Goal: Task Accomplishment & Management: Complete application form

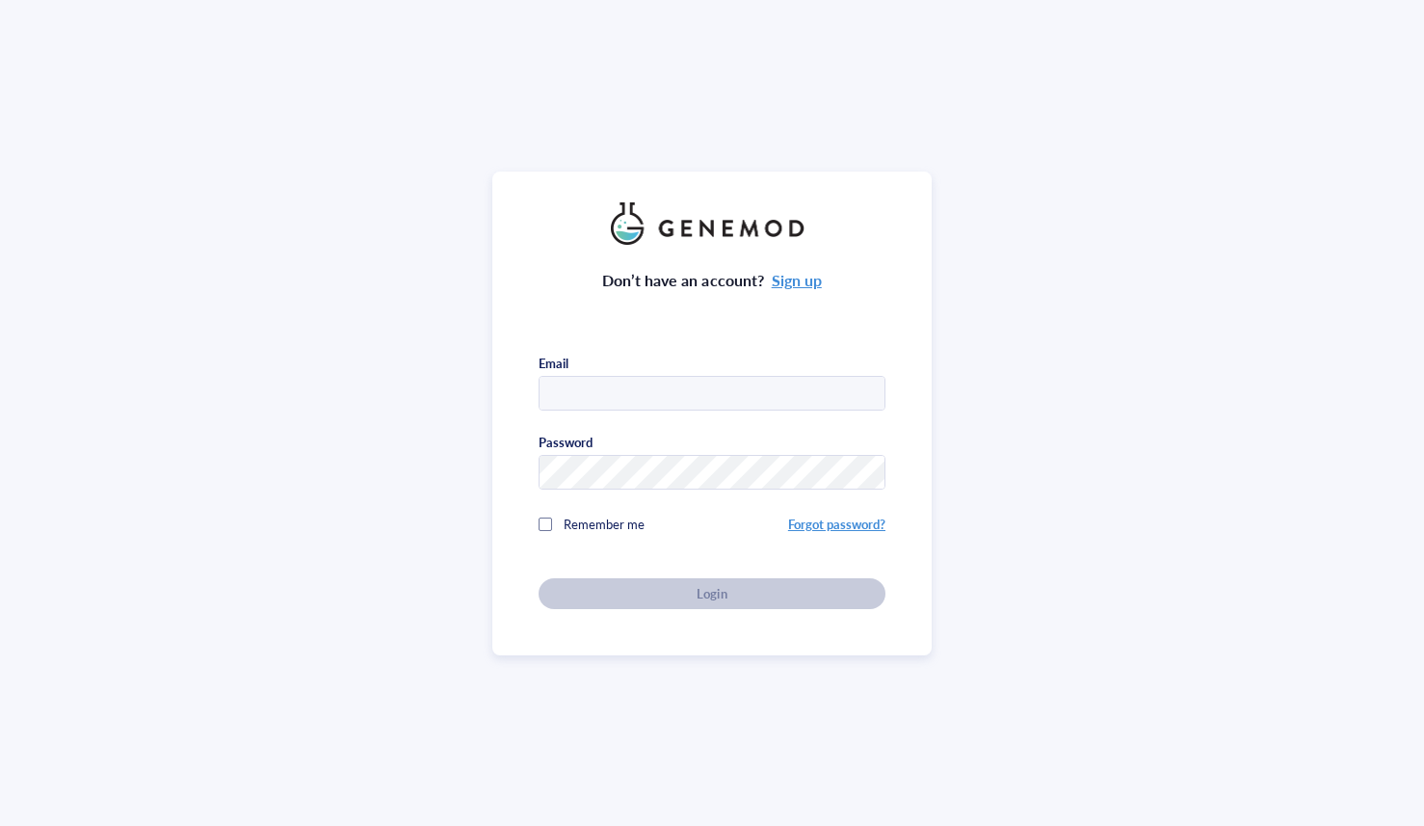
type input "[PERSON_NAME][EMAIL_ADDRESS][DOMAIN_NAME]"
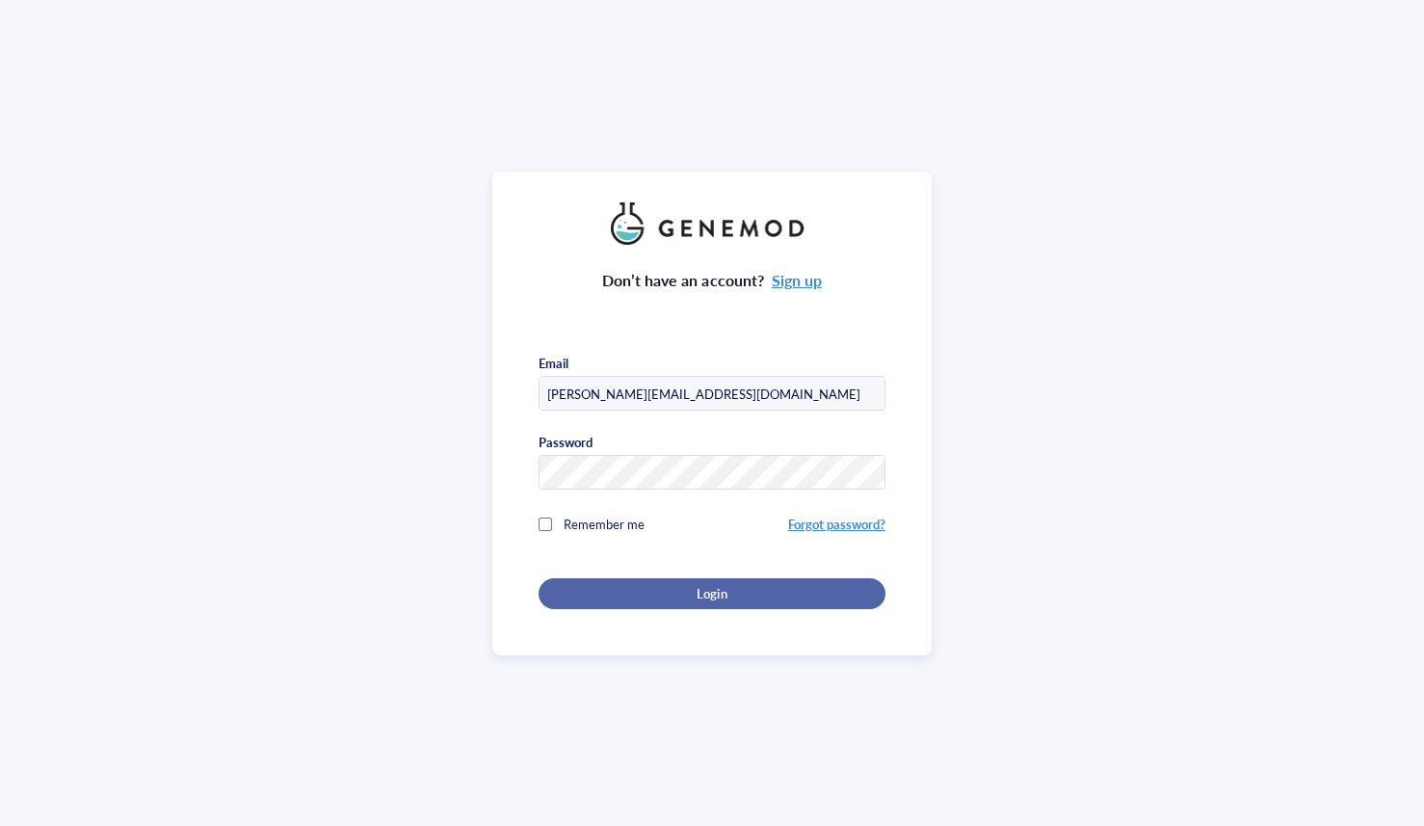
click at [759, 598] on button "Login" at bounding box center [712, 593] width 347 height 31
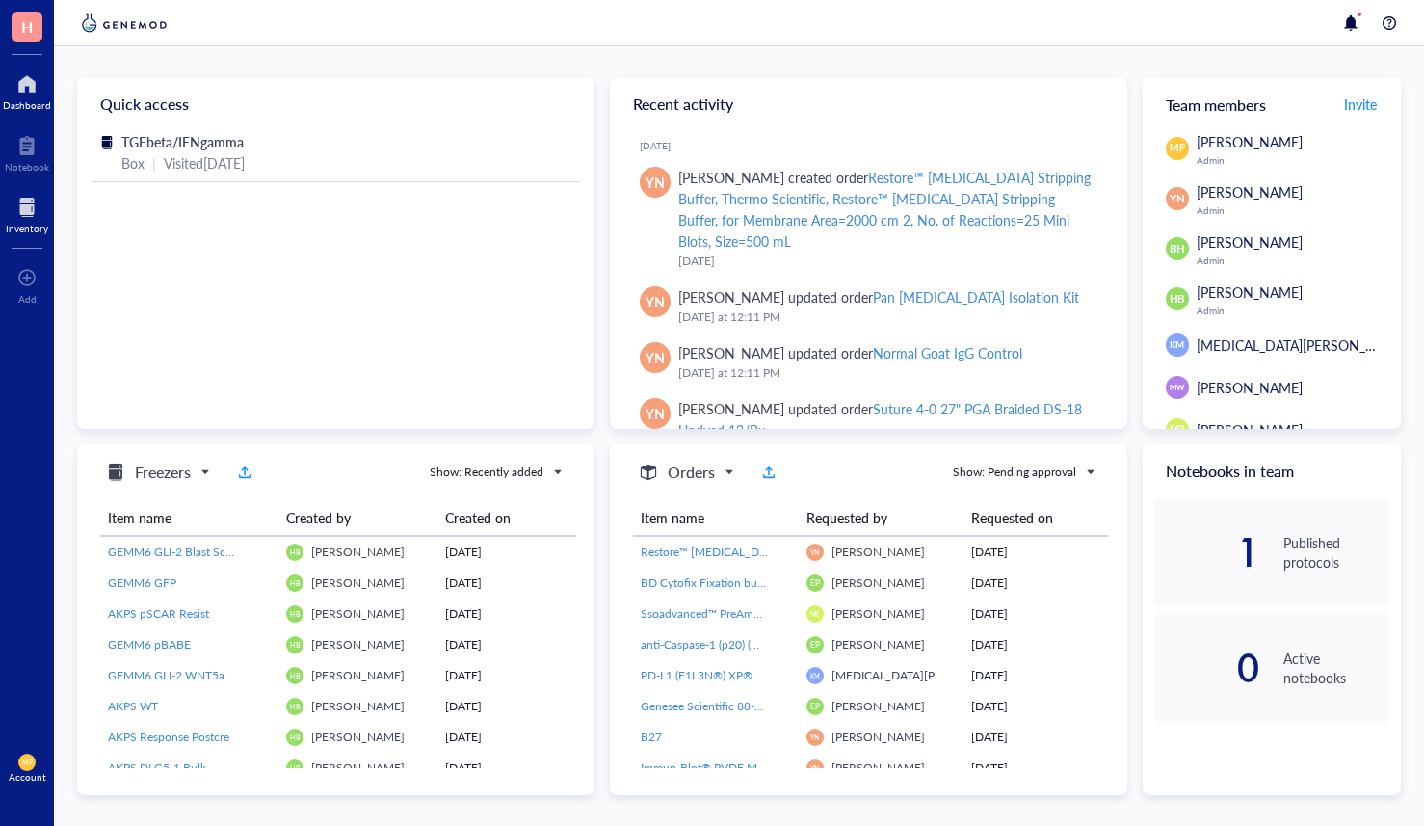
click at [34, 211] on div at bounding box center [27, 207] width 42 height 31
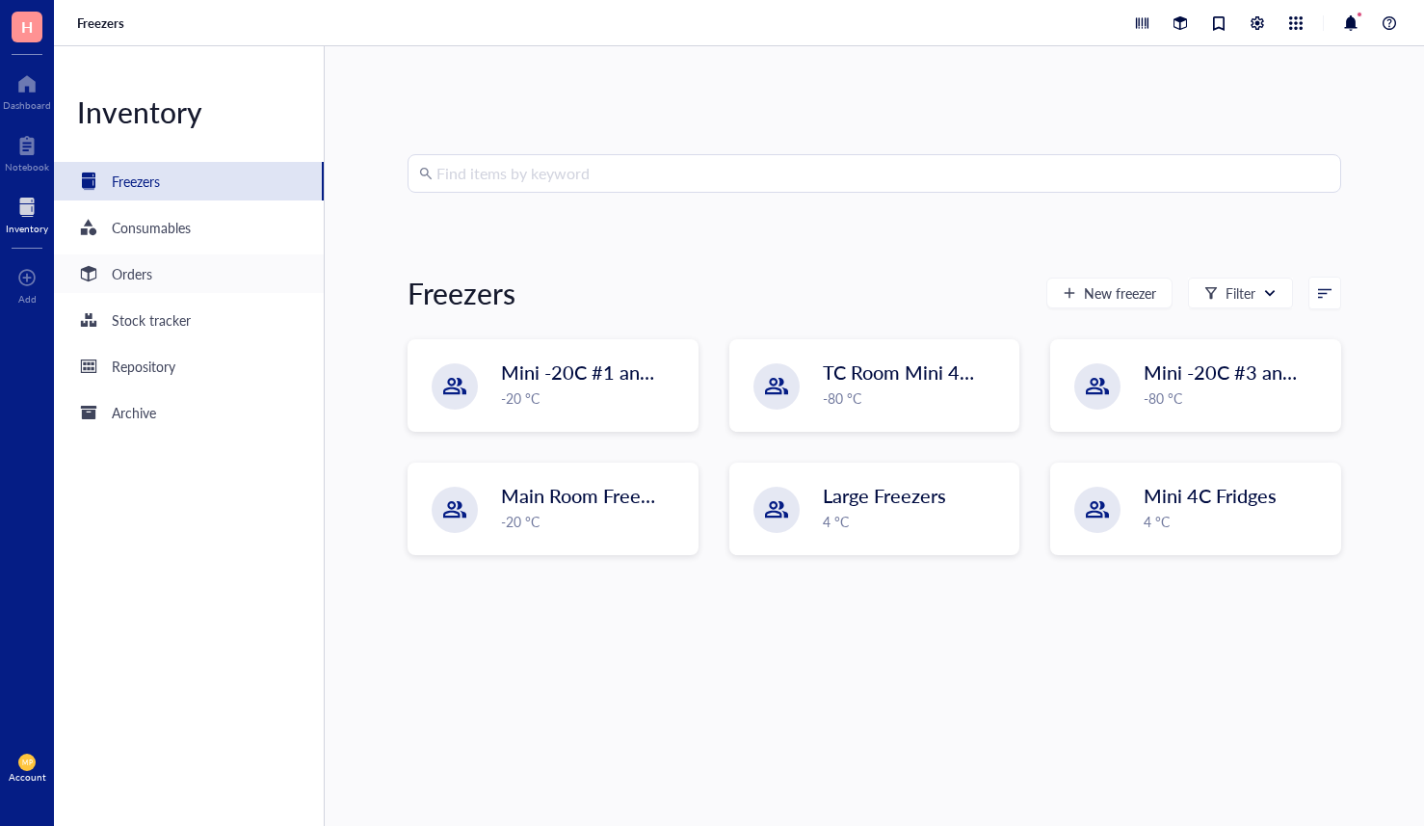
click at [149, 283] on div "Orders" at bounding box center [132, 273] width 40 height 21
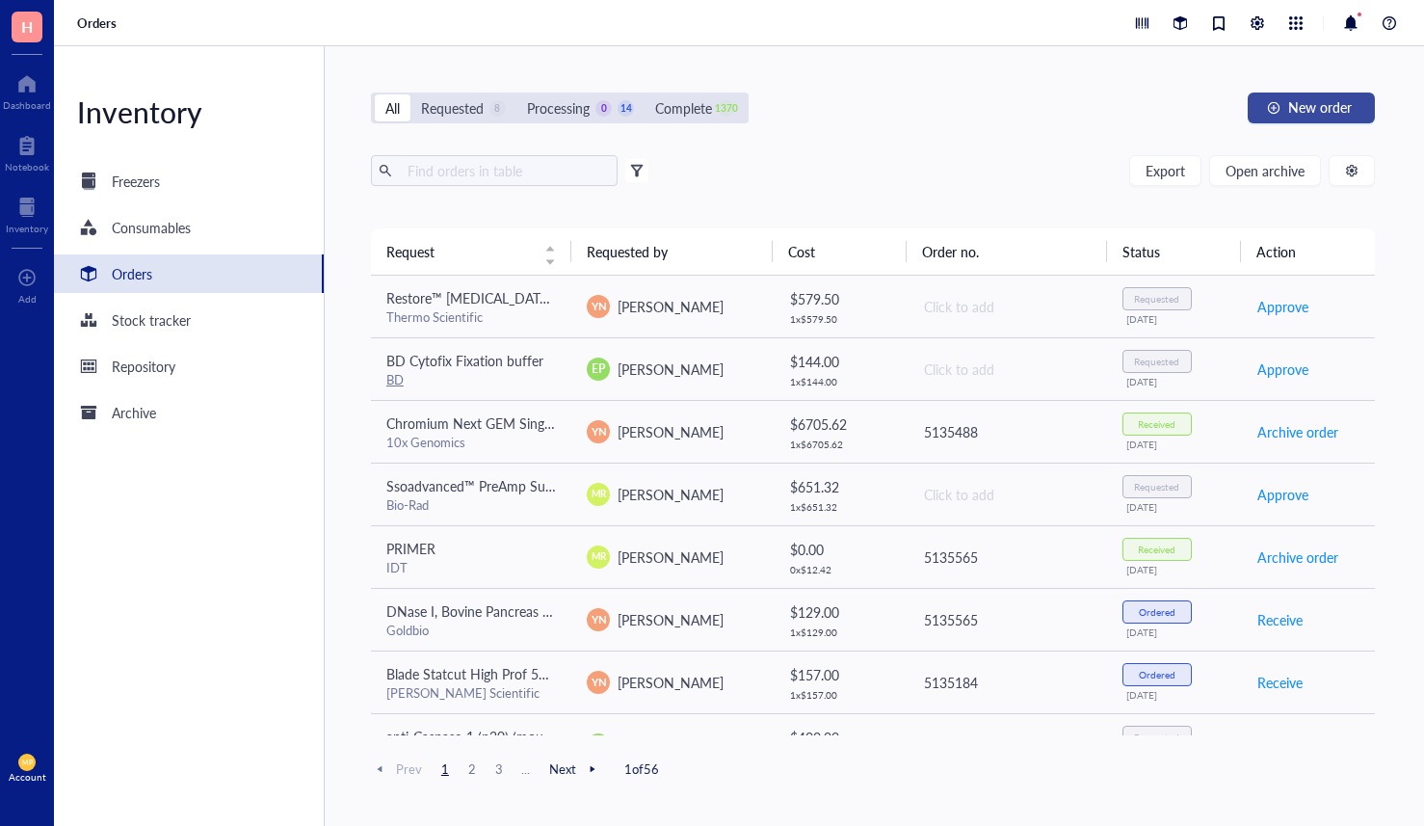
click at [1274, 109] on div "button" at bounding box center [1273, 107] width 13 height 13
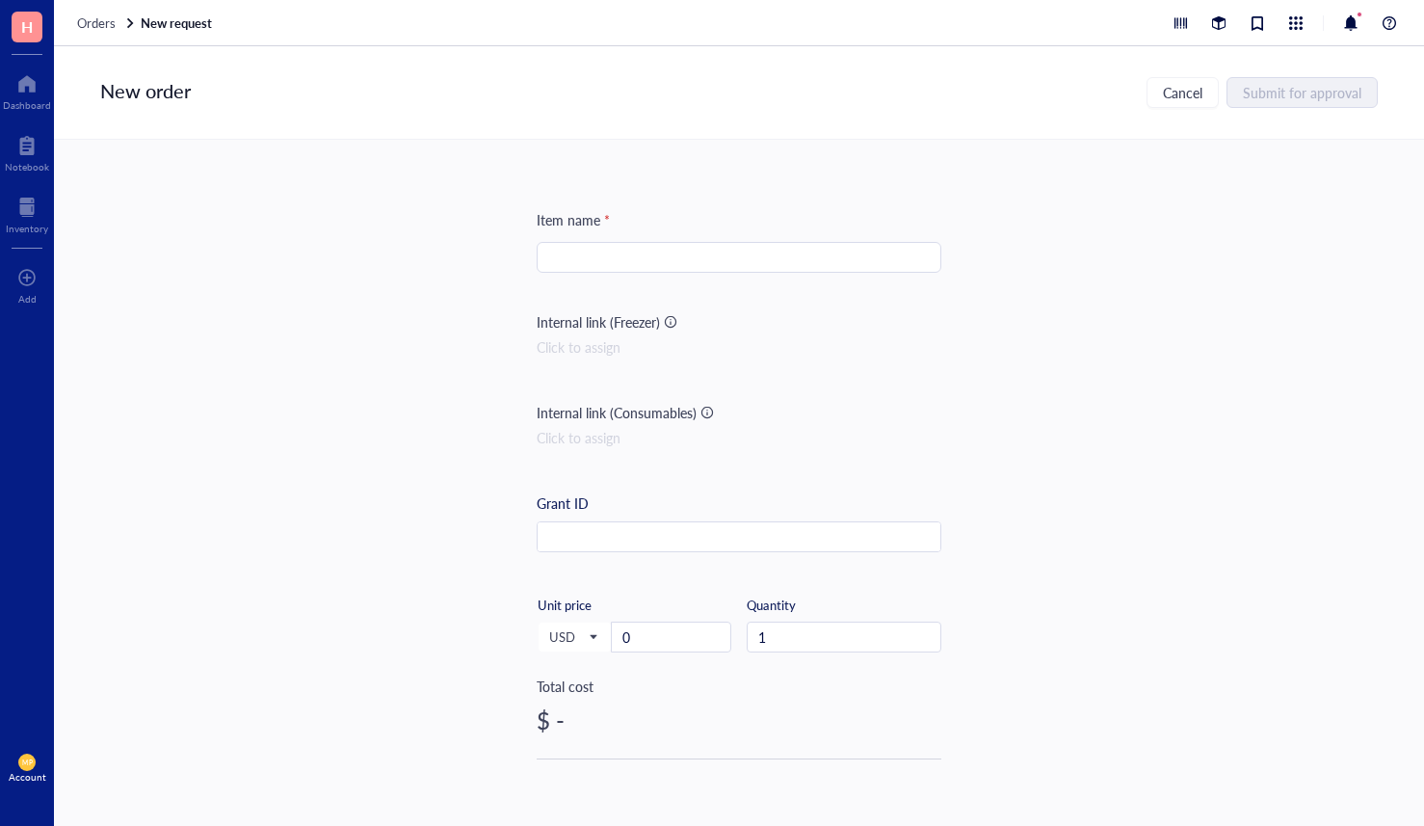
click at [714, 258] on input "search" at bounding box center [739, 257] width 382 height 29
paste input "Brilliant Violet 421™ anti-mouse Lineage Cocktail"
type input "Brilliant Violet 421™ anti-mouse Lineage Cocktail"
click at [440, 484] on div "Item name * Brilliant Violet 421™ anti-mouse Lineage Cocktail Brilliant Violet …" at bounding box center [739, 462] width 1370 height 645
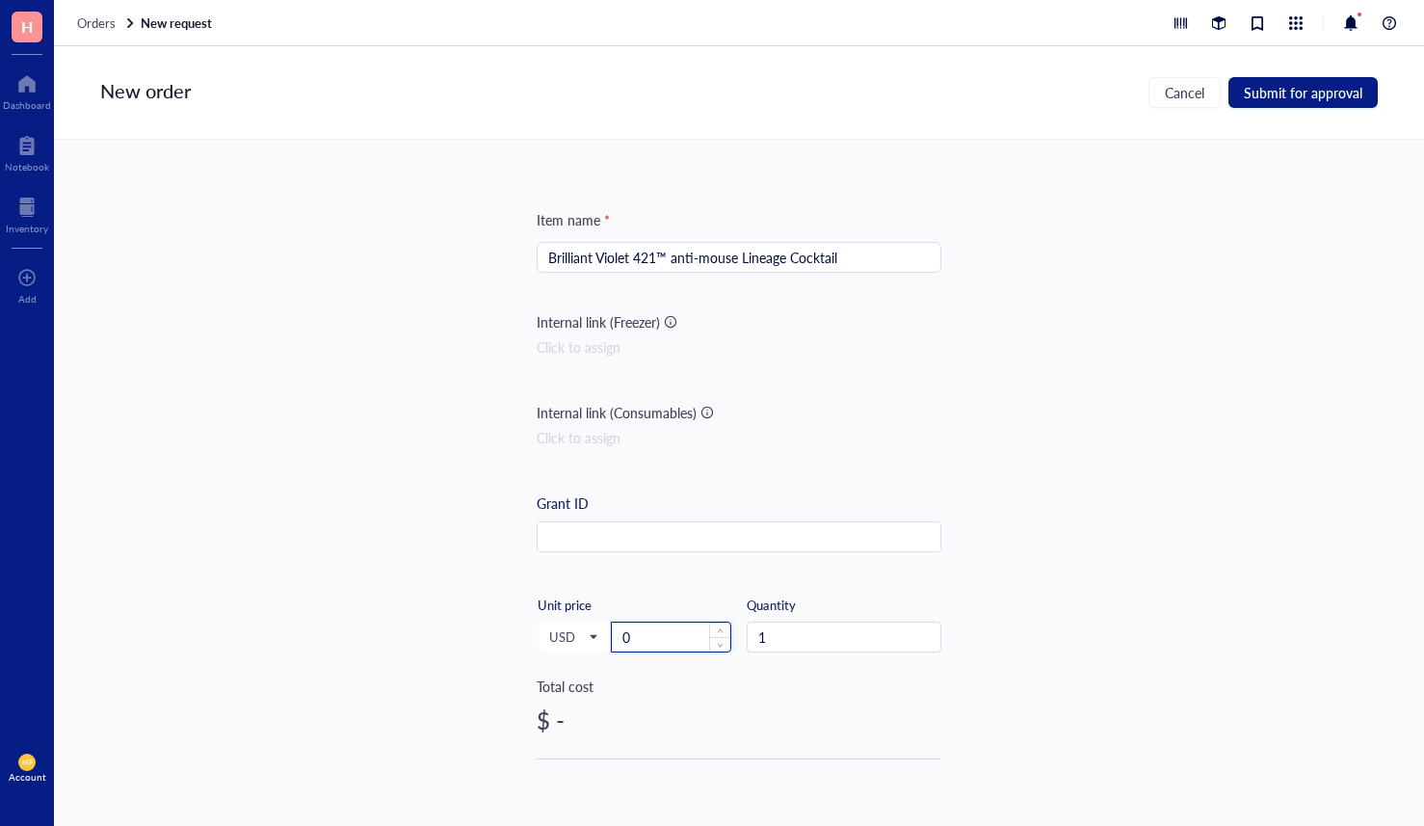
click at [684, 639] on input "0" at bounding box center [671, 636] width 119 height 29
click at [650, 644] on input "4" at bounding box center [671, 636] width 119 height 29
click at [423, 619] on div "Item name * Brilliant Violet 421™ anti-mouse Lineage Cocktail Internal link (Fr…" at bounding box center [739, 462] width 1370 height 645
click at [665, 629] on input "43" at bounding box center [671, 636] width 119 height 29
click at [435, 645] on div "Item name * Brilliant Violet 421™ anti-mouse Lineage Cocktail Internal link (Fr…" at bounding box center [739, 462] width 1370 height 645
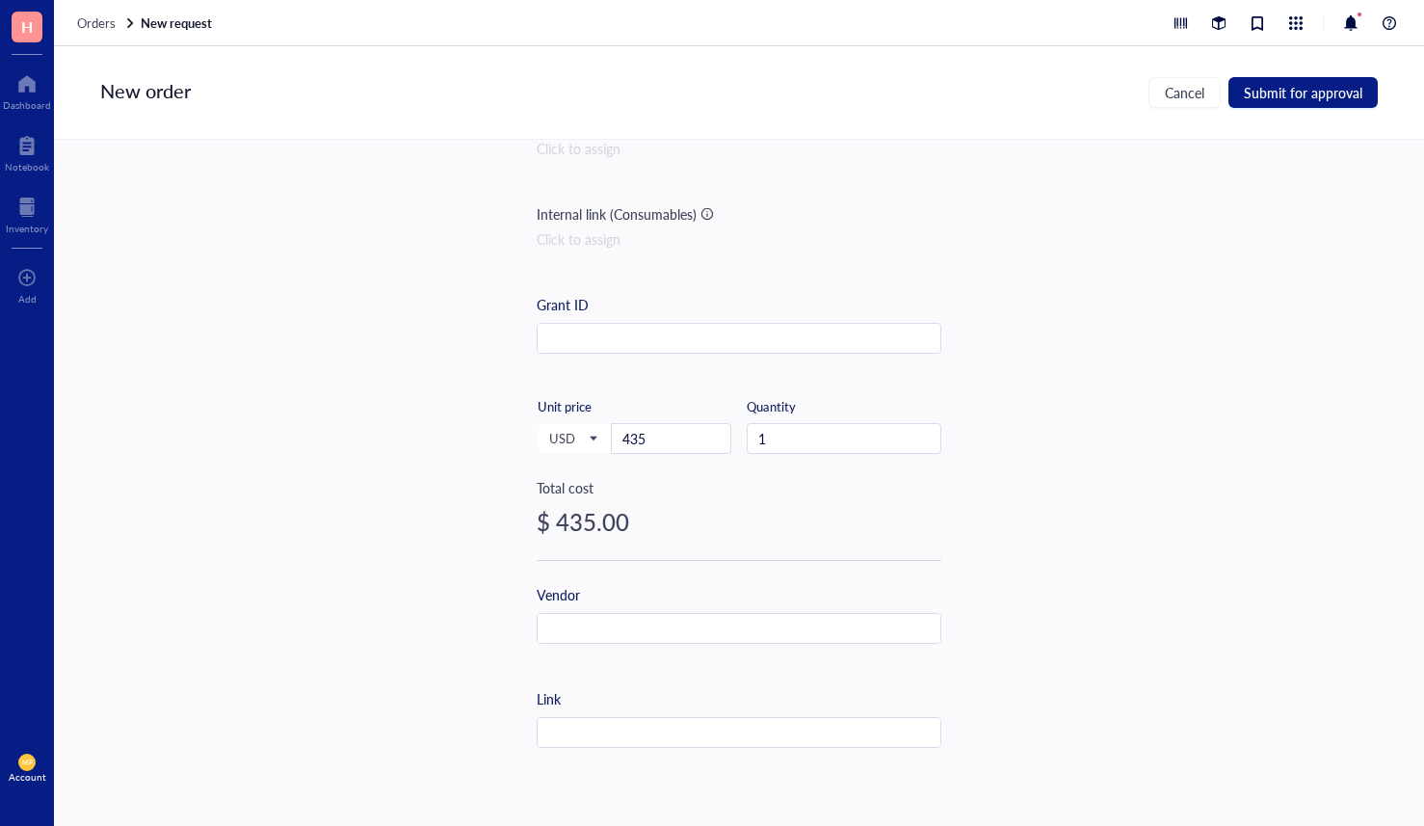
scroll to position [303, 0]
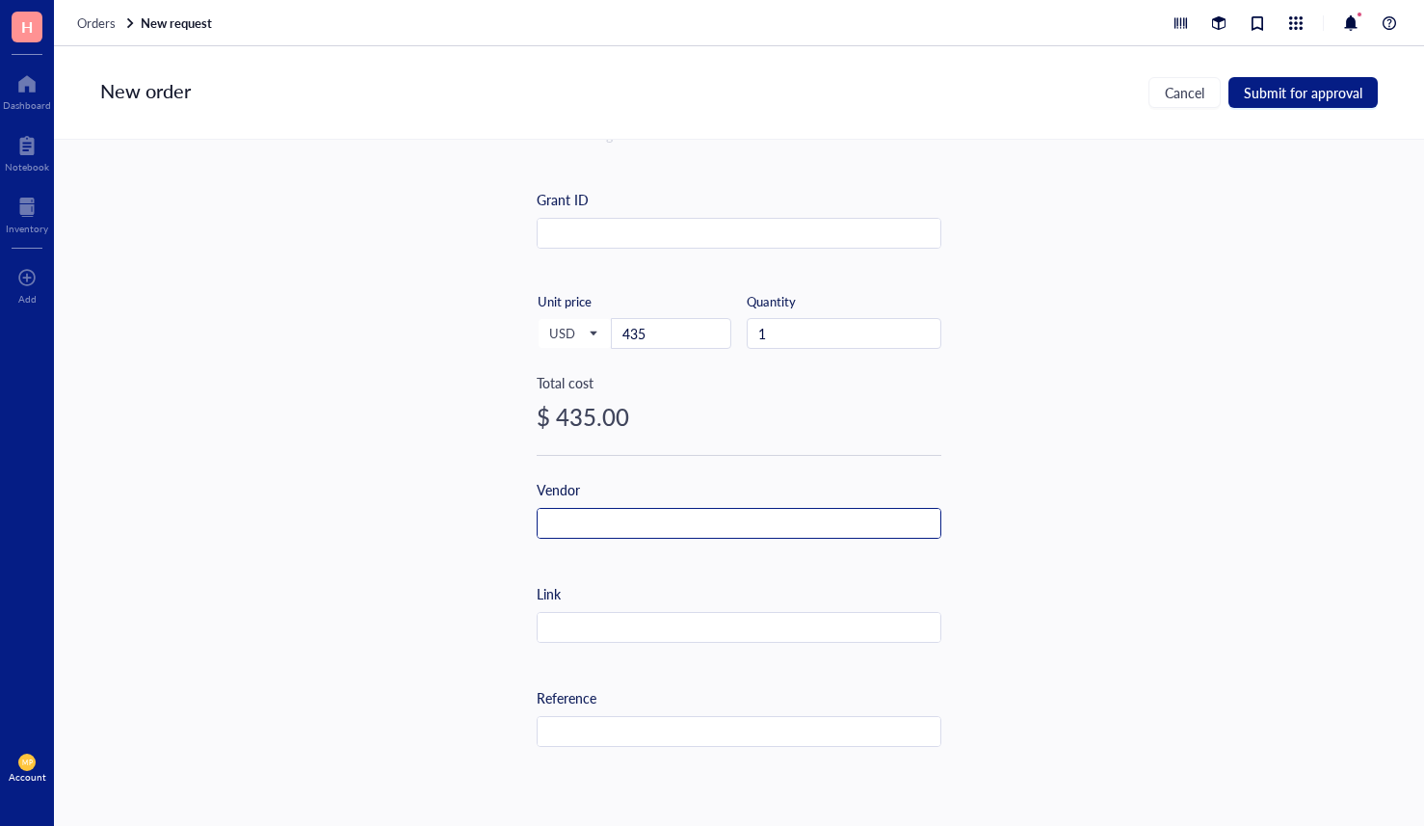
click at [615, 533] on input "text" at bounding box center [739, 524] width 403 height 31
click at [595, 525] on input "B" at bounding box center [739, 524] width 403 height 31
click at [608, 529] on input "Bi" at bounding box center [739, 524] width 403 height 31
click at [606, 552] on div "Vendor Bio" at bounding box center [739, 524] width 405 height 91
click at [602, 535] on input "Bio" at bounding box center [739, 524] width 403 height 31
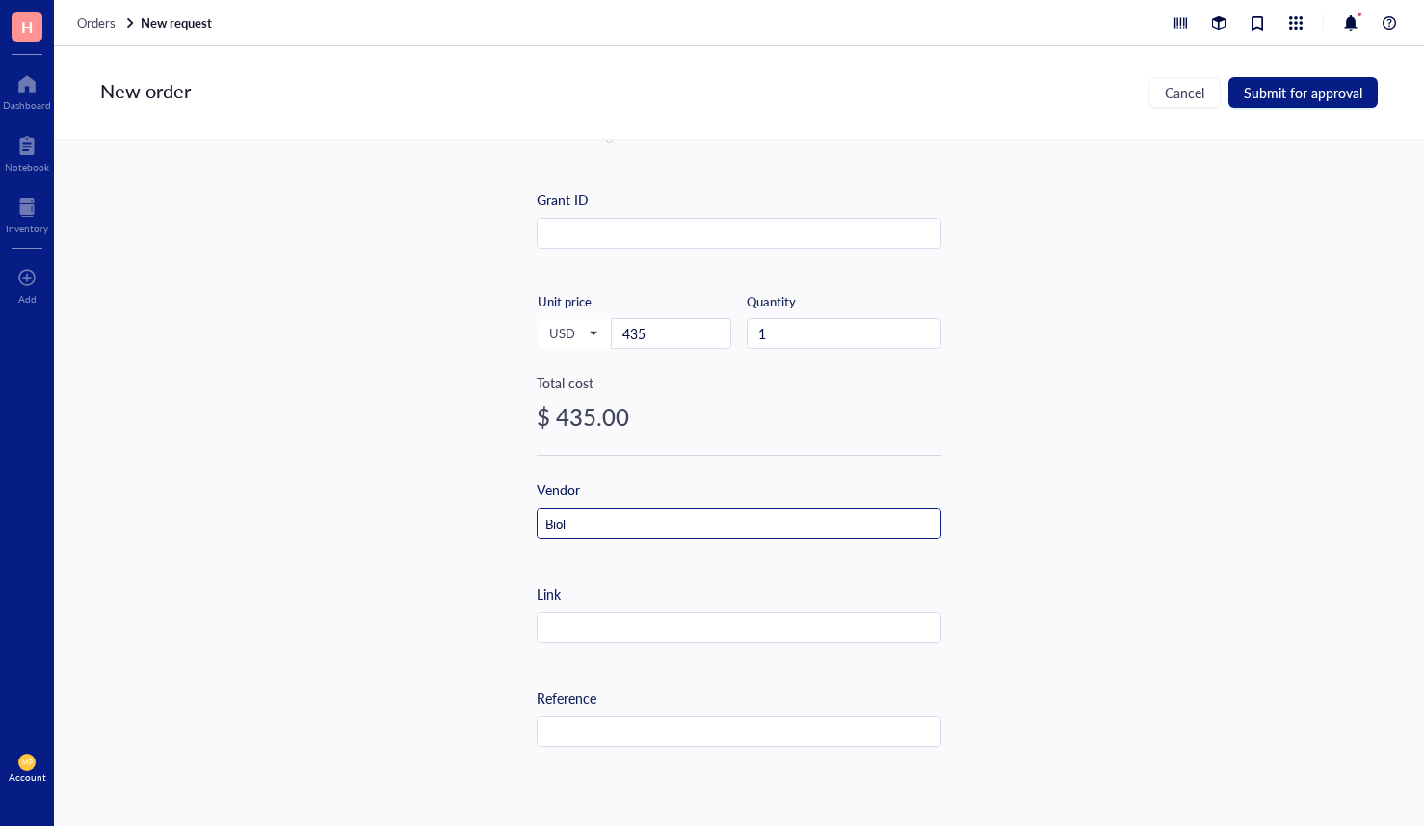
click at [602, 536] on input "Biol" at bounding box center [739, 524] width 403 height 31
click at [599, 515] on input "Biol" at bounding box center [739, 524] width 403 height 31
click at [587, 517] on input "Biole" at bounding box center [739, 524] width 403 height 31
click at [586, 521] on input "Bioleg" at bounding box center [739, 524] width 403 height 31
click at [586, 521] on input "Biolege" at bounding box center [739, 524] width 403 height 31
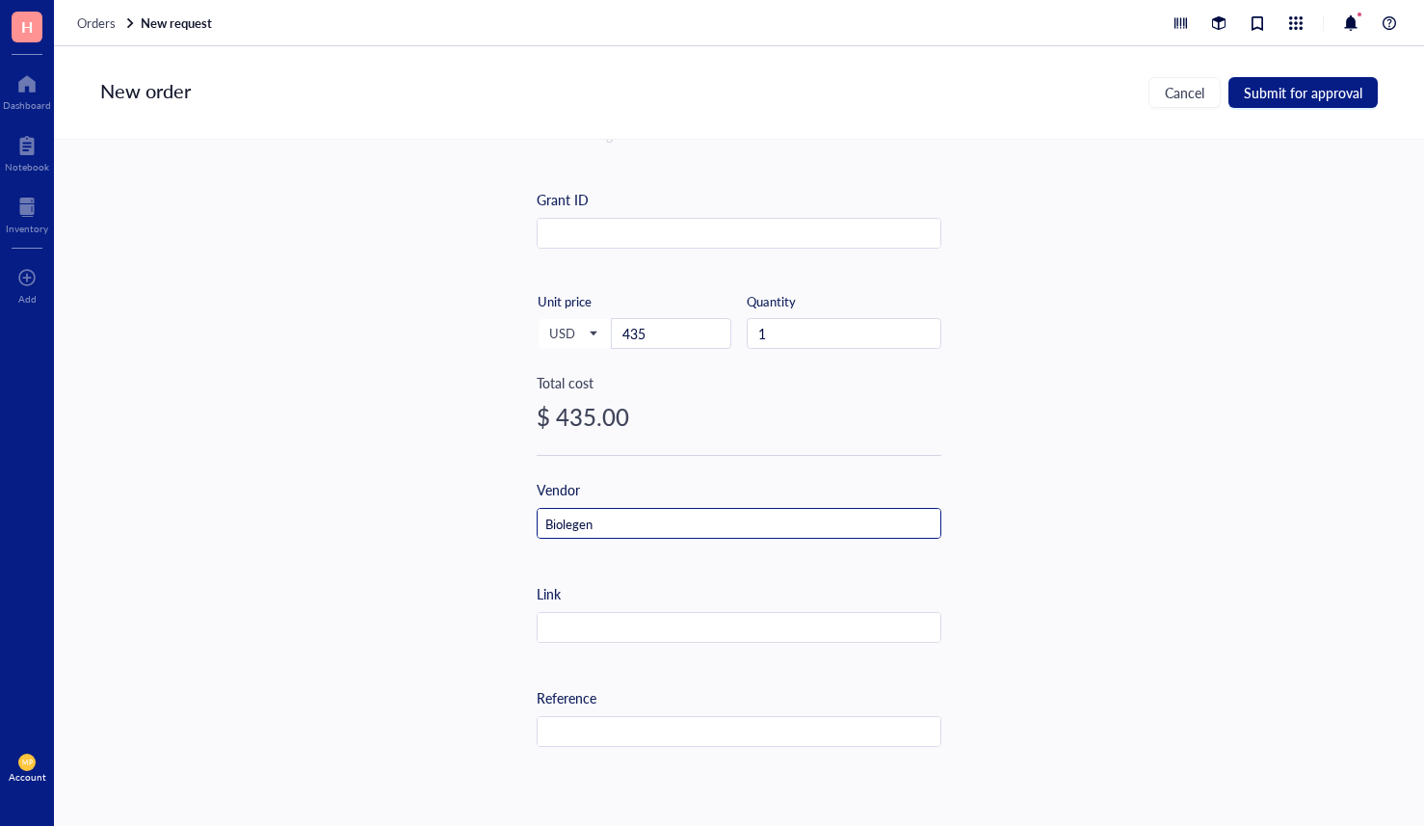
click at [586, 521] on input "Biolegen" at bounding box center [739, 524] width 403 height 31
click at [435, 615] on div "Item name * Brilliant Violet 421™ anti-mouse Lineage Cocktail Internal link (Fr…" at bounding box center [739, 462] width 1370 height 645
click at [619, 611] on div "Link" at bounding box center [739, 613] width 405 height 60
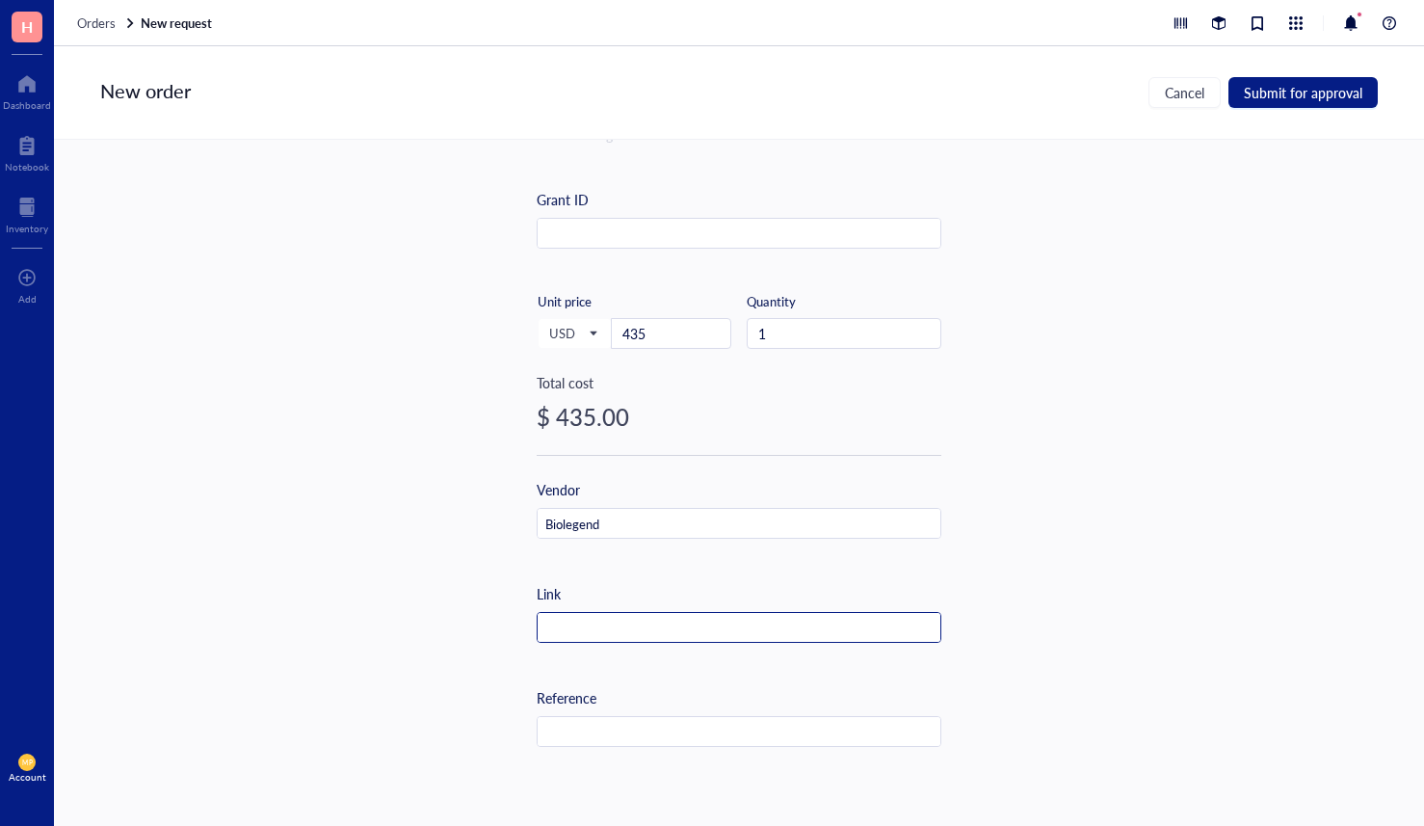
click at [606, 626] on input "text" at bounding box center [739, 628] width 403 height 31
paste input "[URL][DOMAIN_NAME]"
type input "[URL][DOMAIN_NAME]"
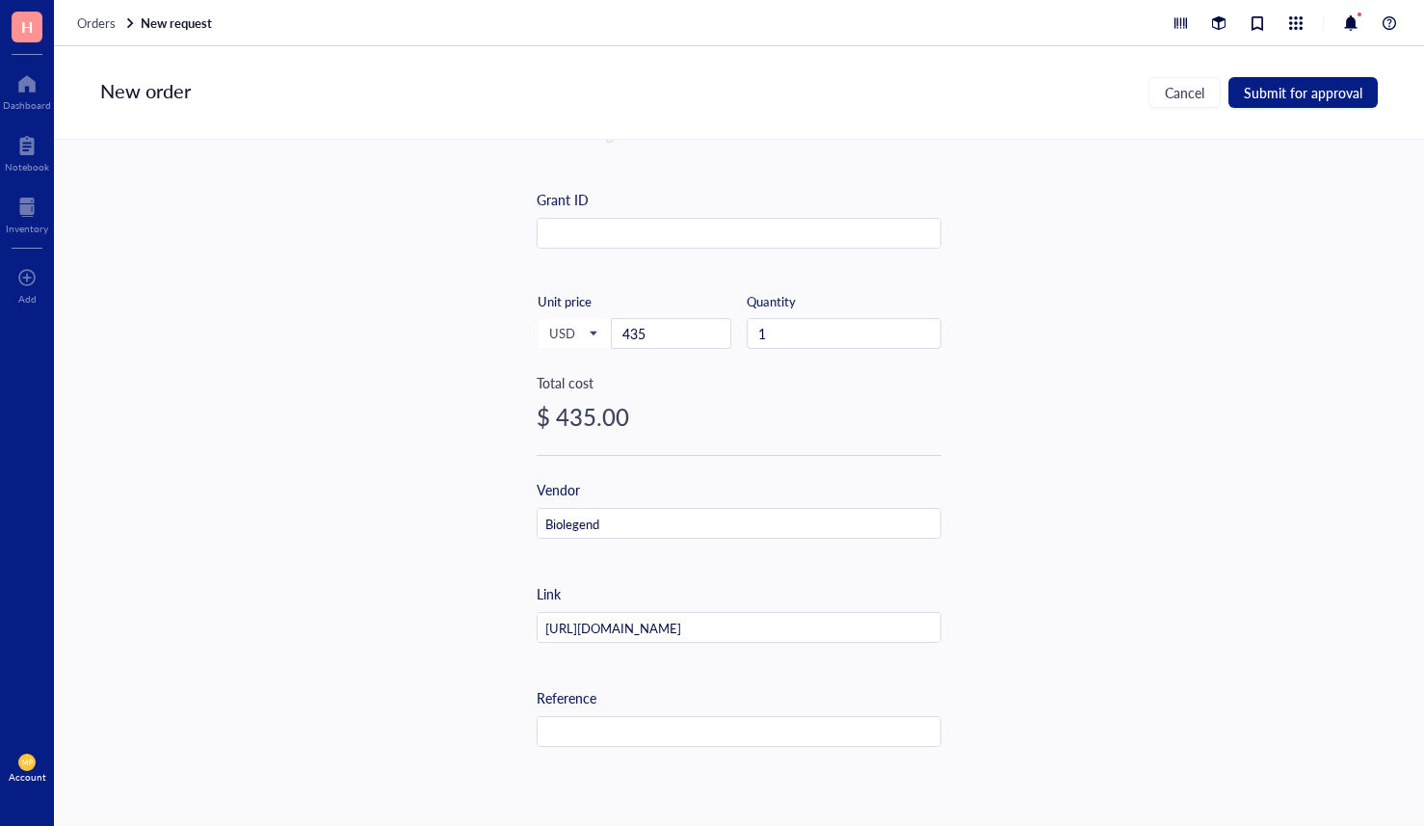
click at [417, 541] on div "Item name * Brilliant Violet 421™ anti-mouse Lineage Cocktail Internal link (Fr…" at bounding box center [739, 462] width 1370 height 645
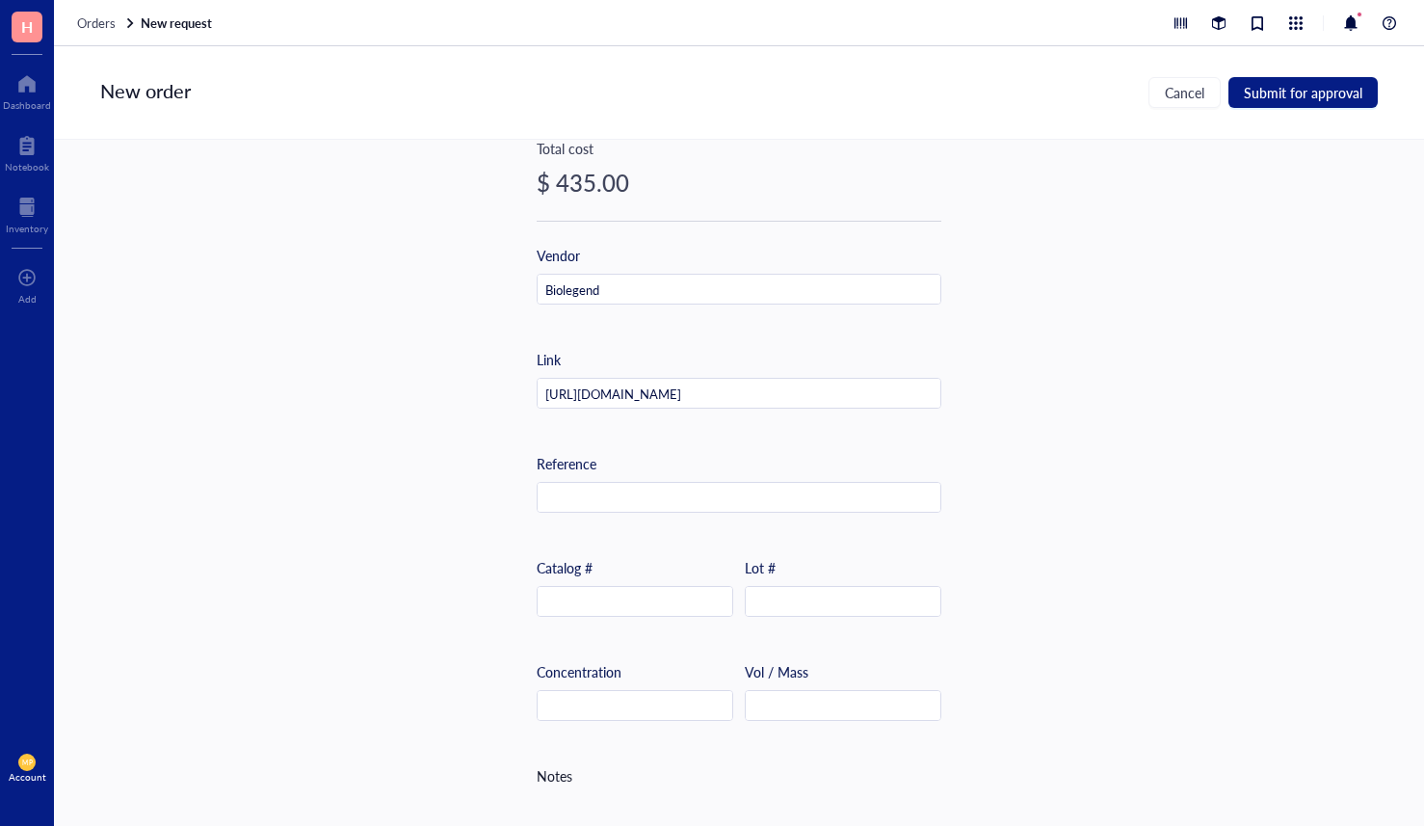
scroll to position [661, 0]
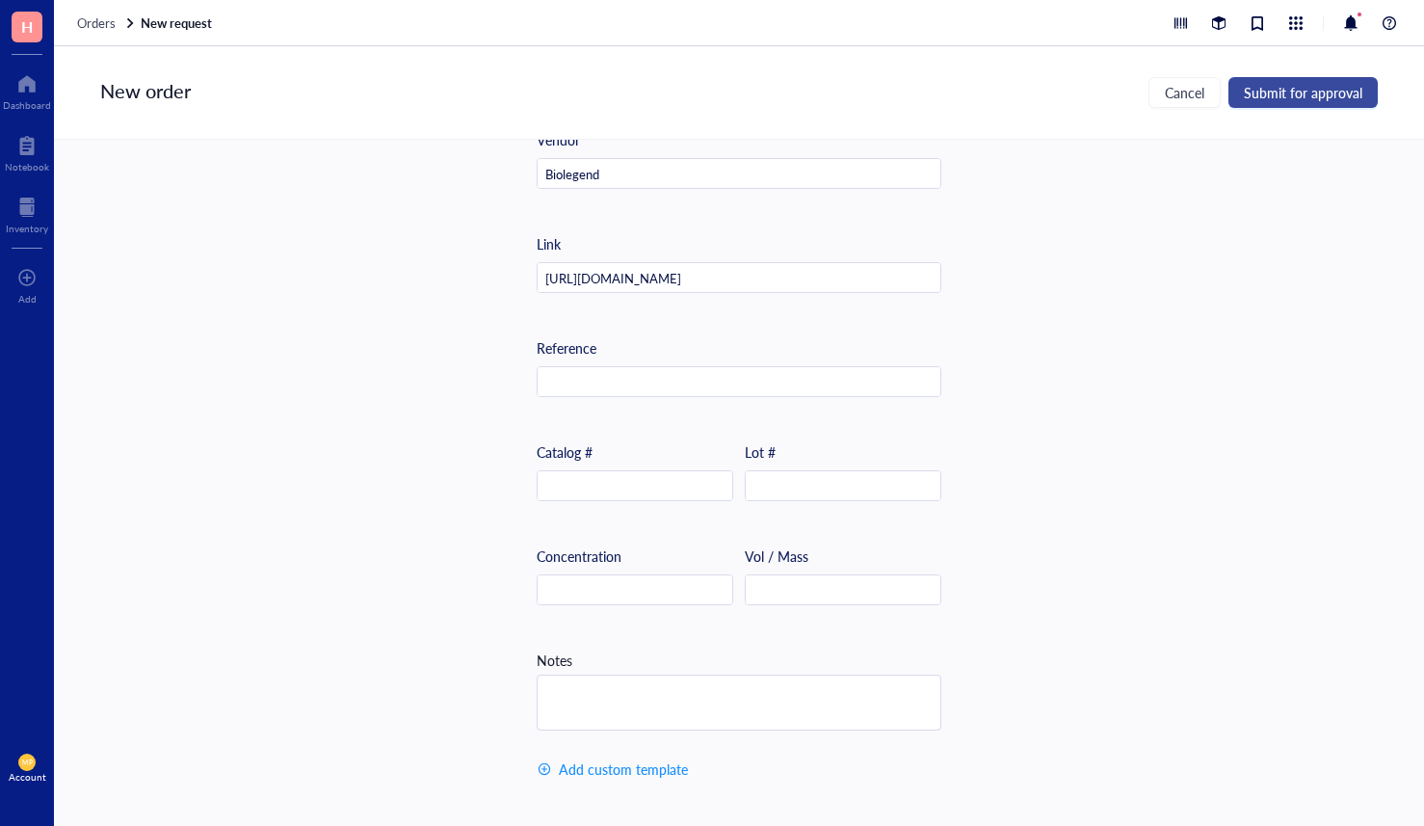
click at [1323, 96] on span "Submit for approval" at bounding box center [1303, 92] width 119 height 15
